Goal: Task Accomplishment & Management: Use online tool/utility

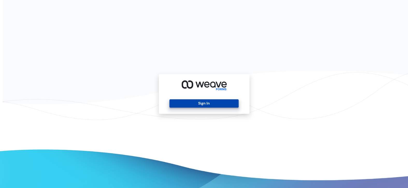
click at [181, 106] on button "Sign In" at bounding box center [204, 103] width 69 height 8
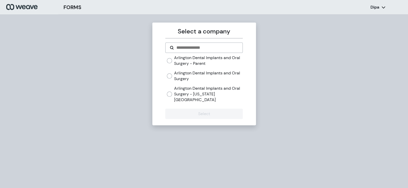
click at [186, 81] on div "Arlington Dental Implants and Oral Surgery - Parent [GEOGRAPHIC_DATA] Dental Im…" at bounding box center [205, 78] width 76 height 47
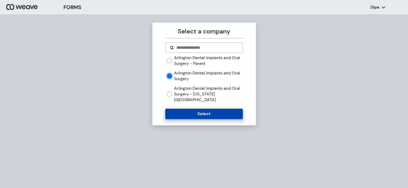
click at [182, 109] on button "Select" at bounding box center [203, 114] width 77 height 10
